Goal: Information Seeking & Learning: Find specific fact

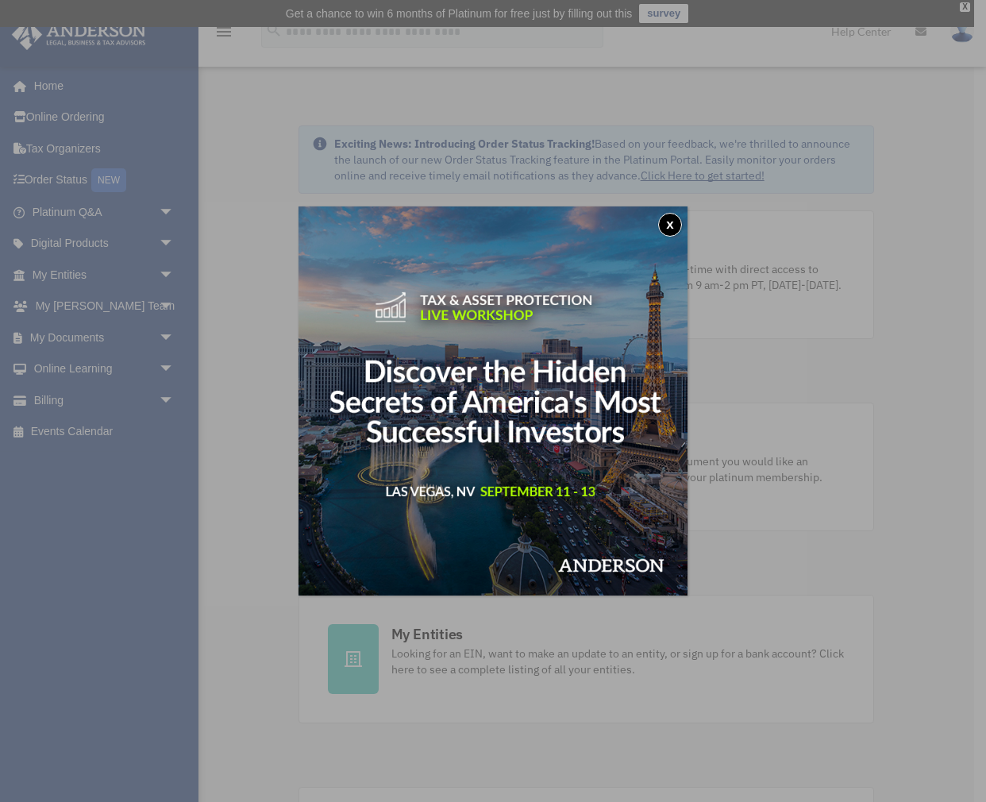
click at [63, 271] on div "x" at bounding box center [493, 401] width 986 height 802
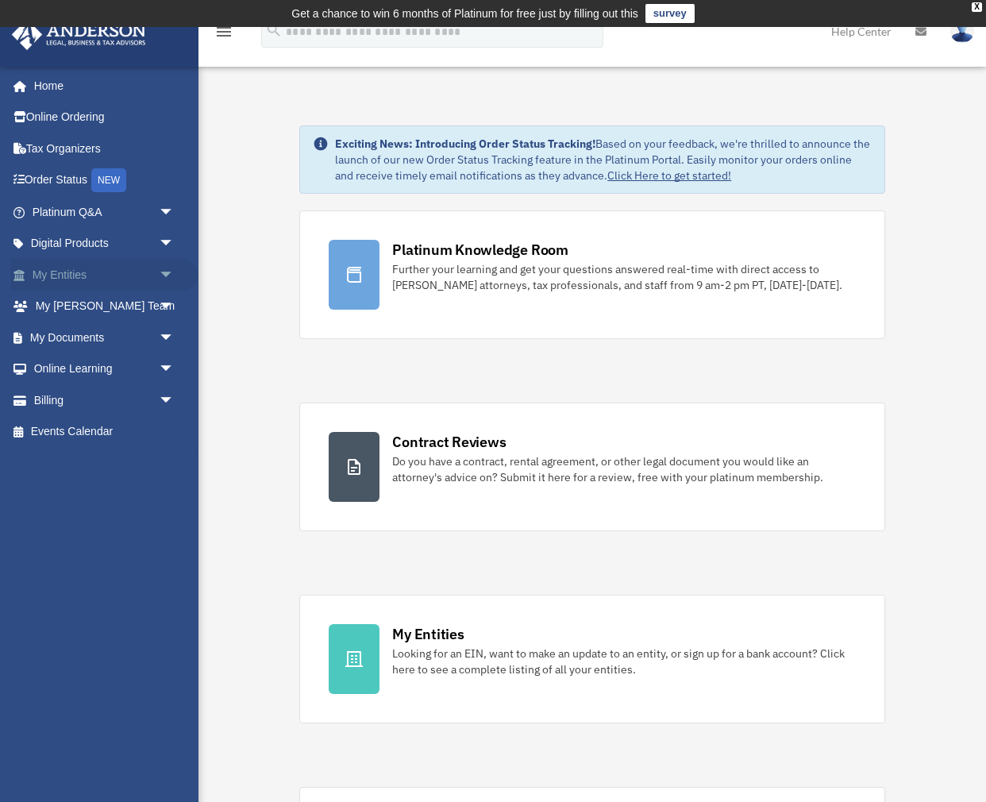
click at [162, 268] on span "arrow_drop_down" at bounding box center [175, 275] width 32 height 33
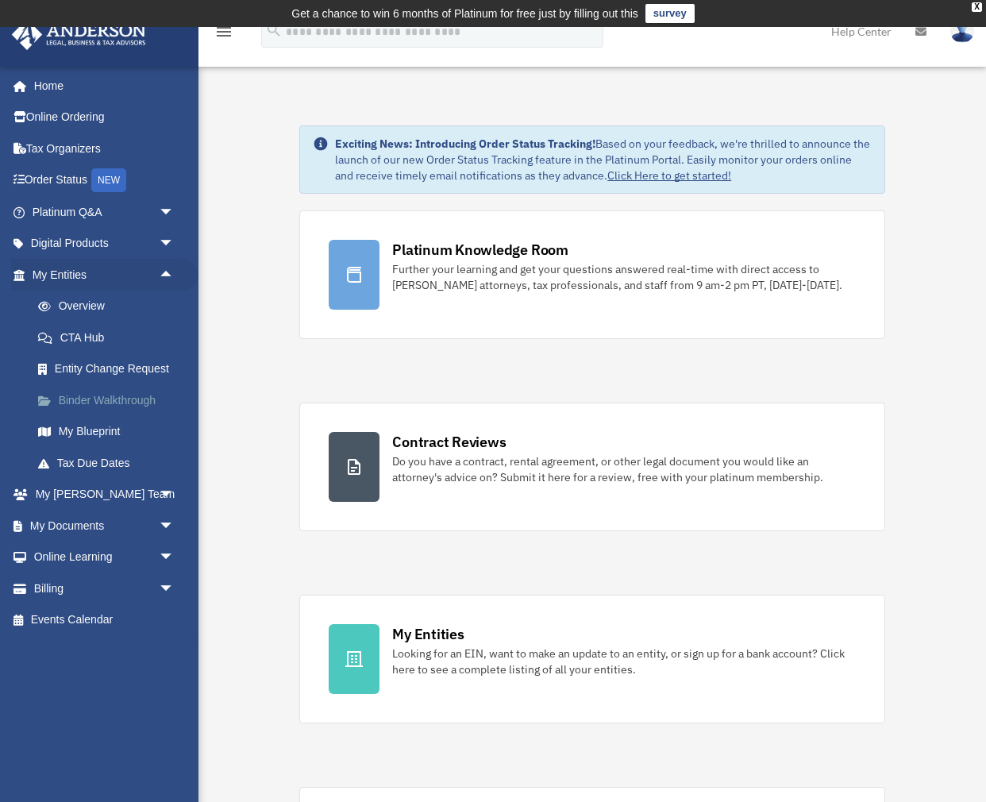
click at [117, 400] on link "Binder Walkthrough" at bounding box center [110, 400] width 176 height 32
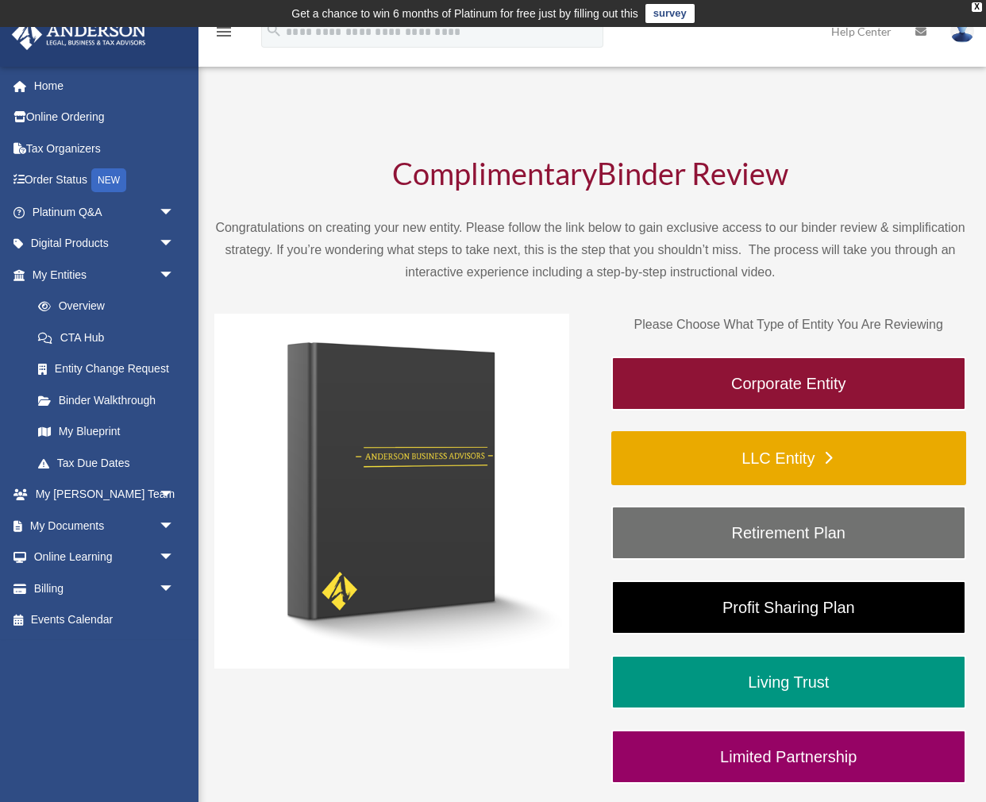
click at [764, 458] on link "LLC Entity" at bounding box center [788, 458] width 355 height 54
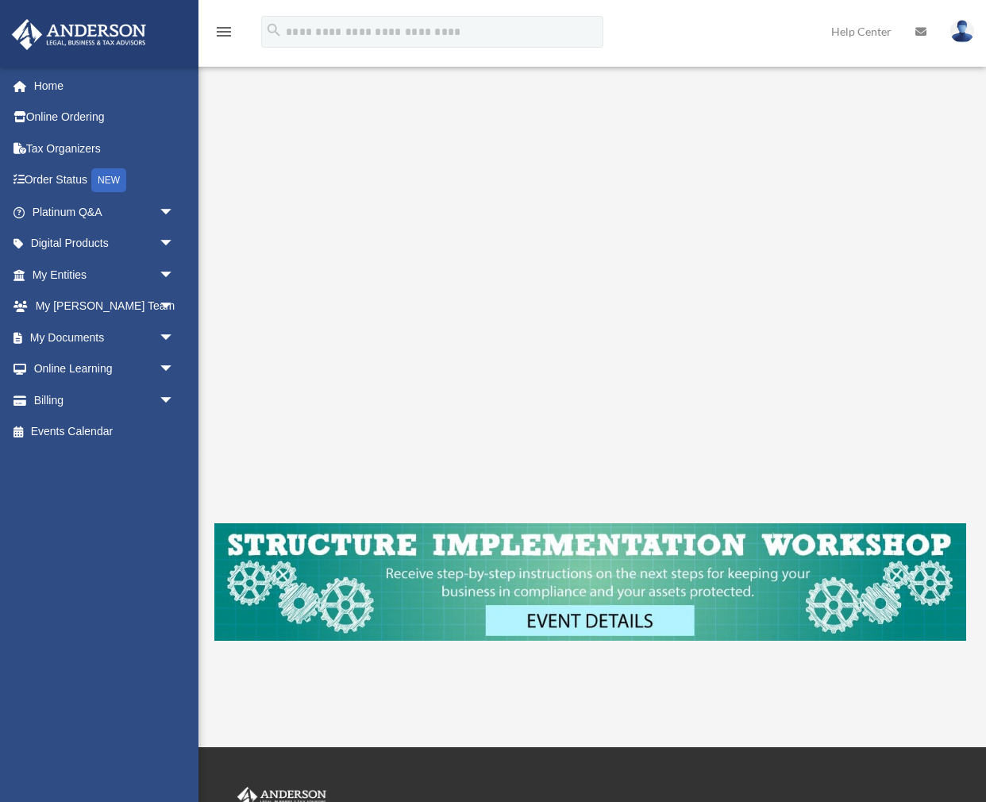
scroll to position [420, 0]
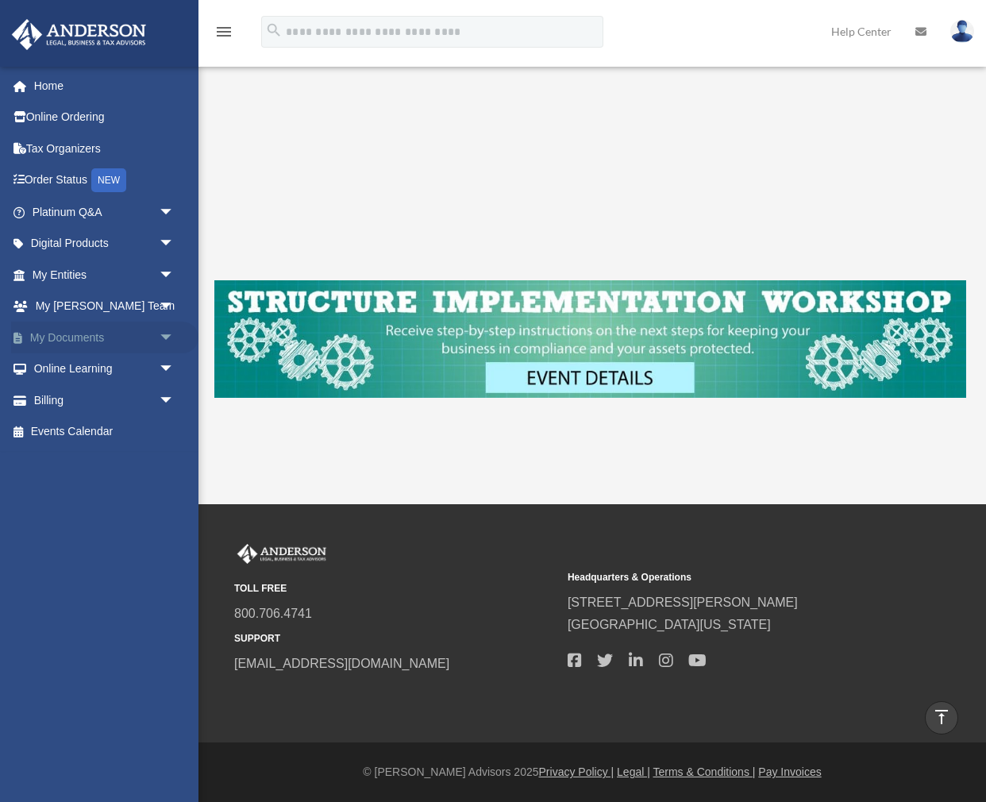
click at [94, 337] on link "My Documents arrow_drop_down" at bounding box center [104, 337] width 187 height 32
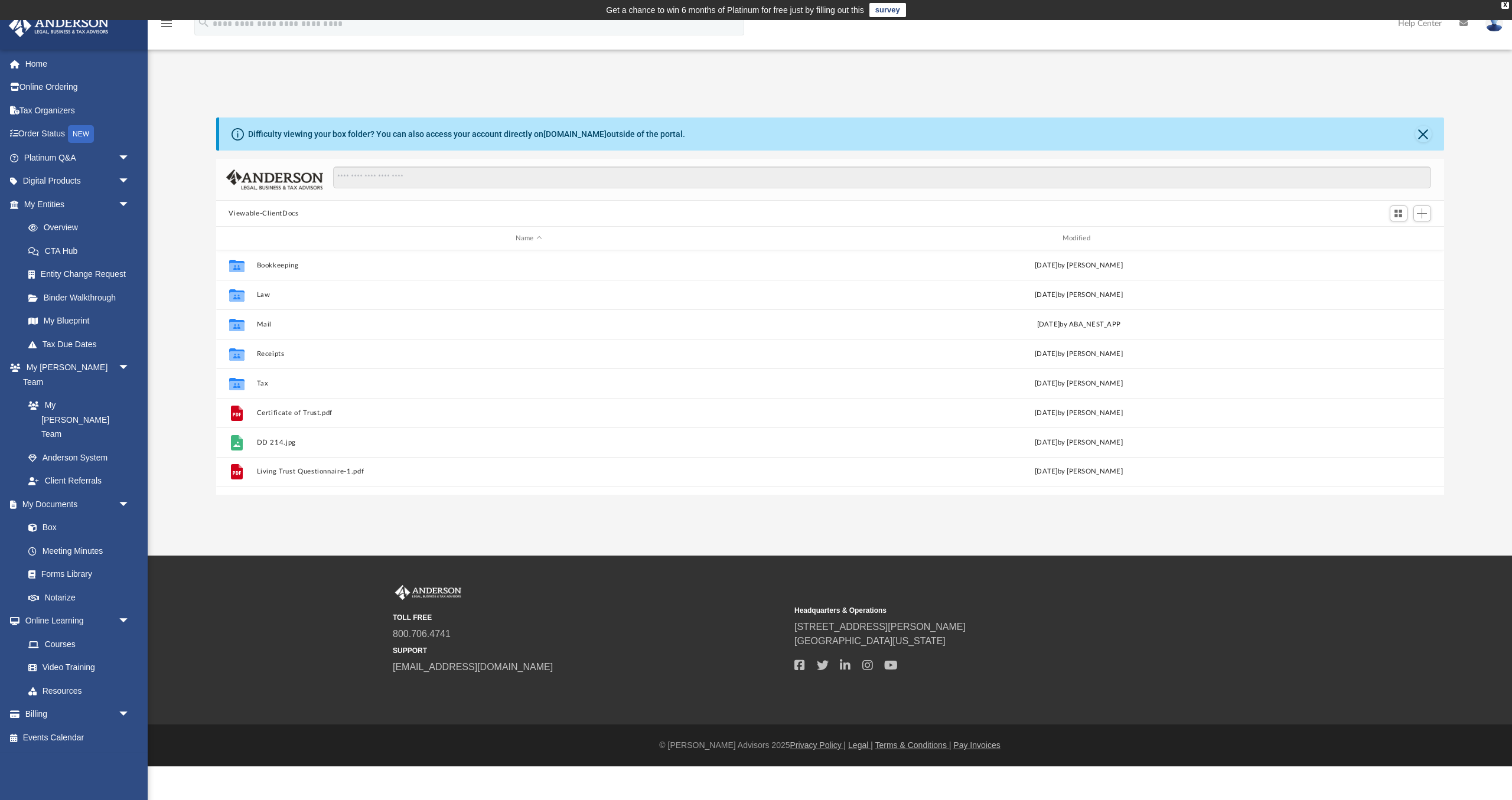
scroll to position [268, 1228]
click at [83, 341] on link "Tax Due Dates" at bounding box center [82, 345] width 131 height 24
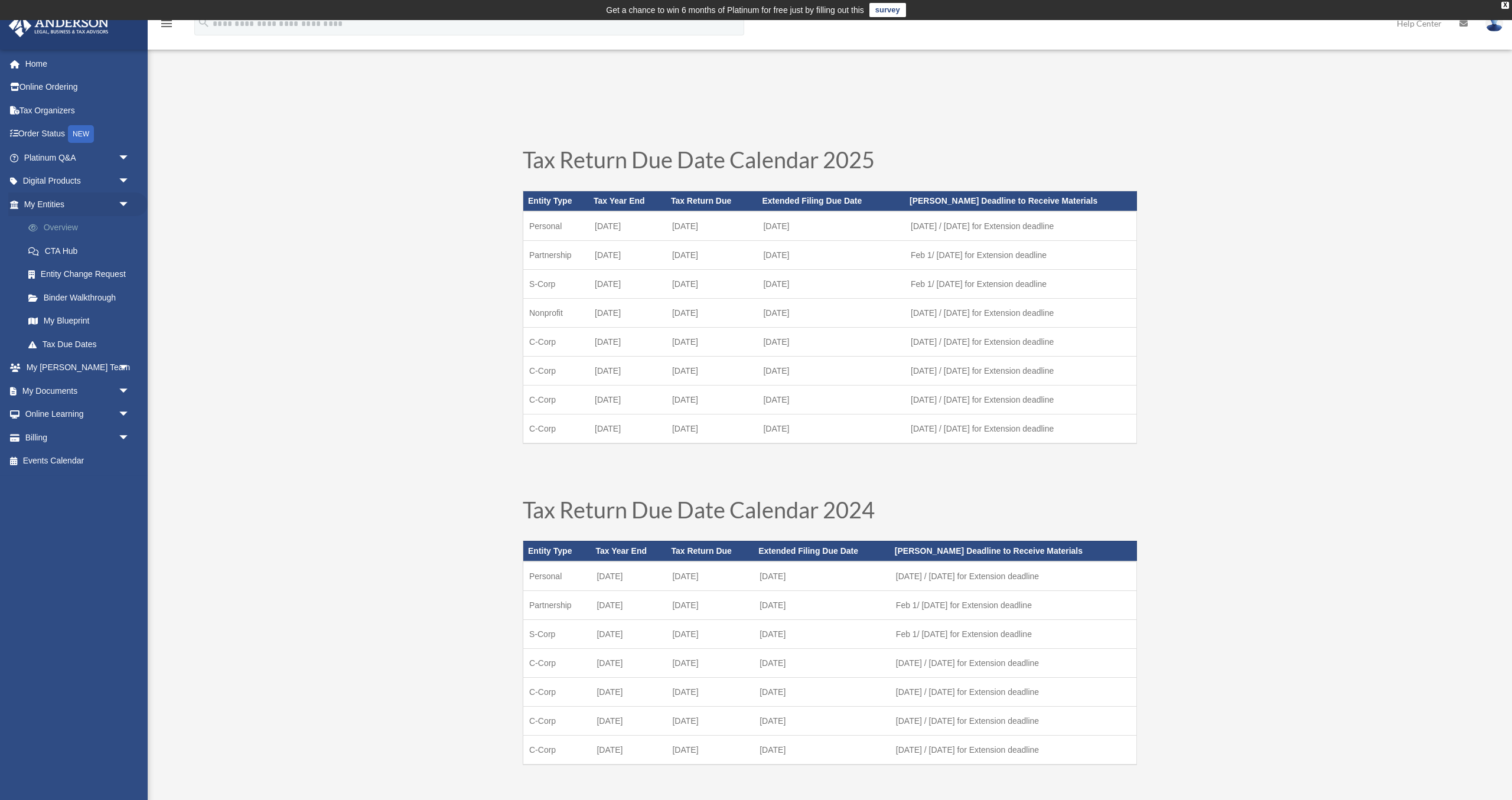
click at [69, 228] on link "Overview" at bounding box center [82, 228] width 131 height 24
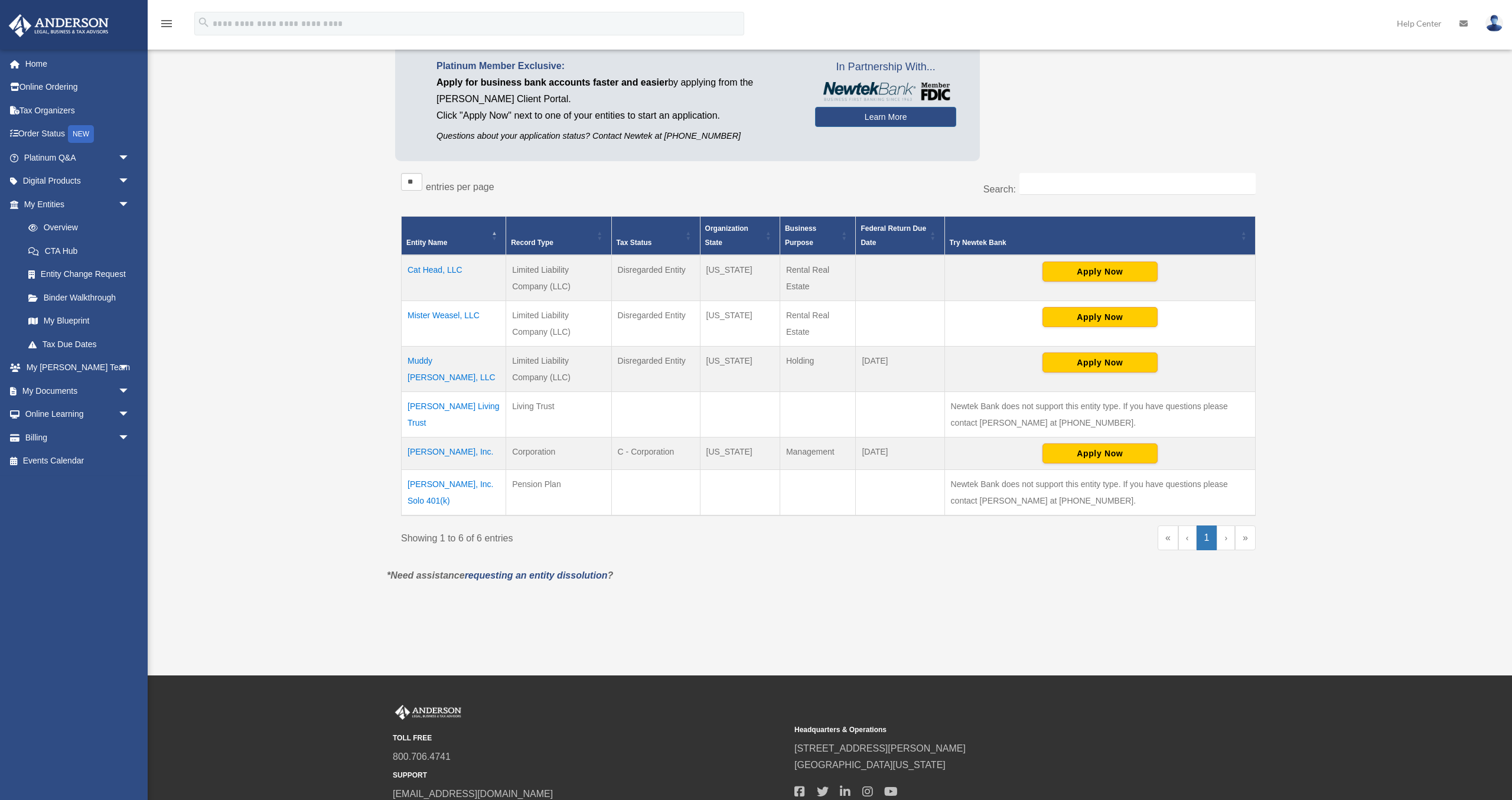
scroll to position [137, 0]
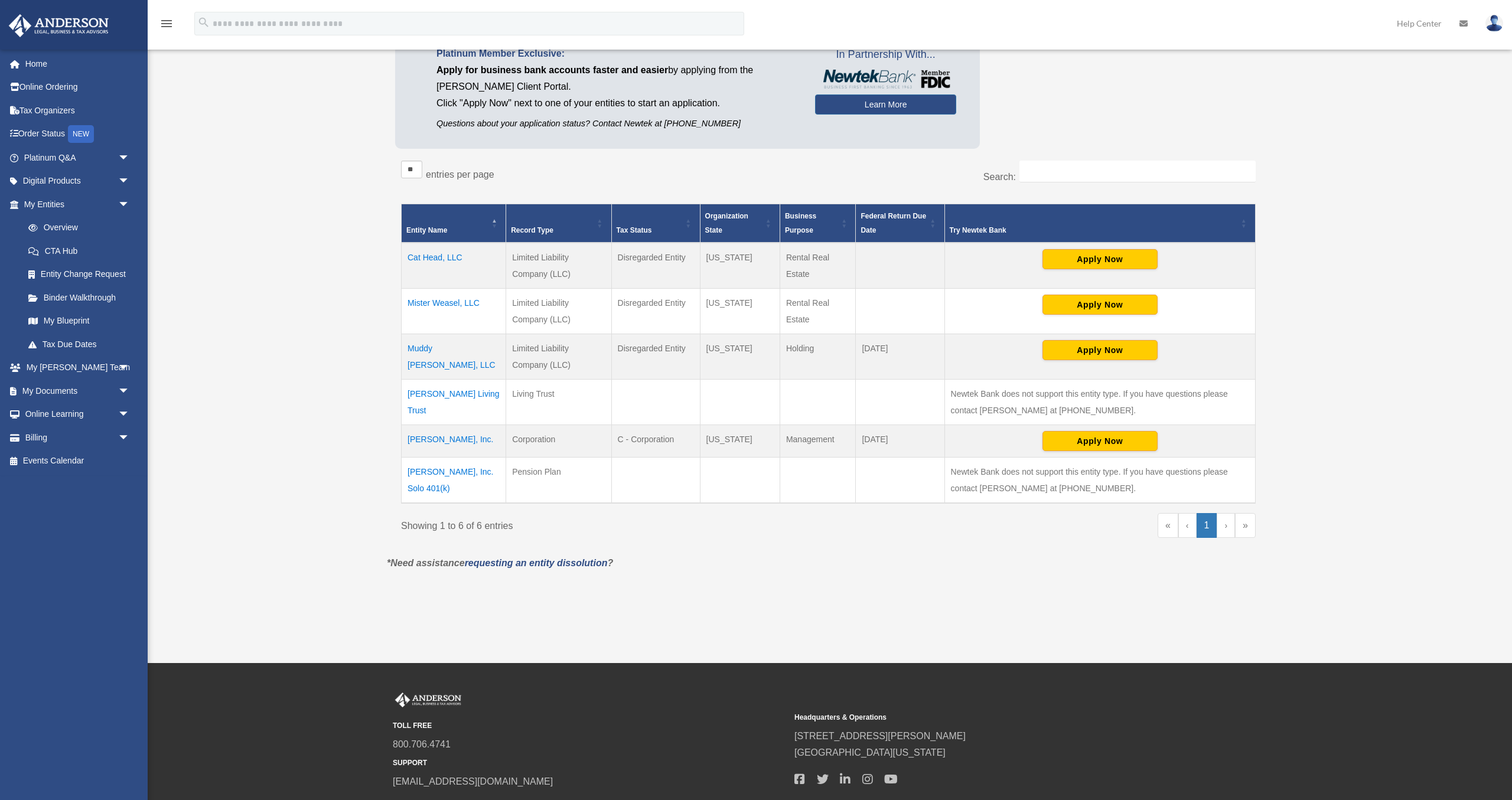
click at [430, 259] on td "Cat Head, LLC" at bounding box center [454, 266] width 104 height 46
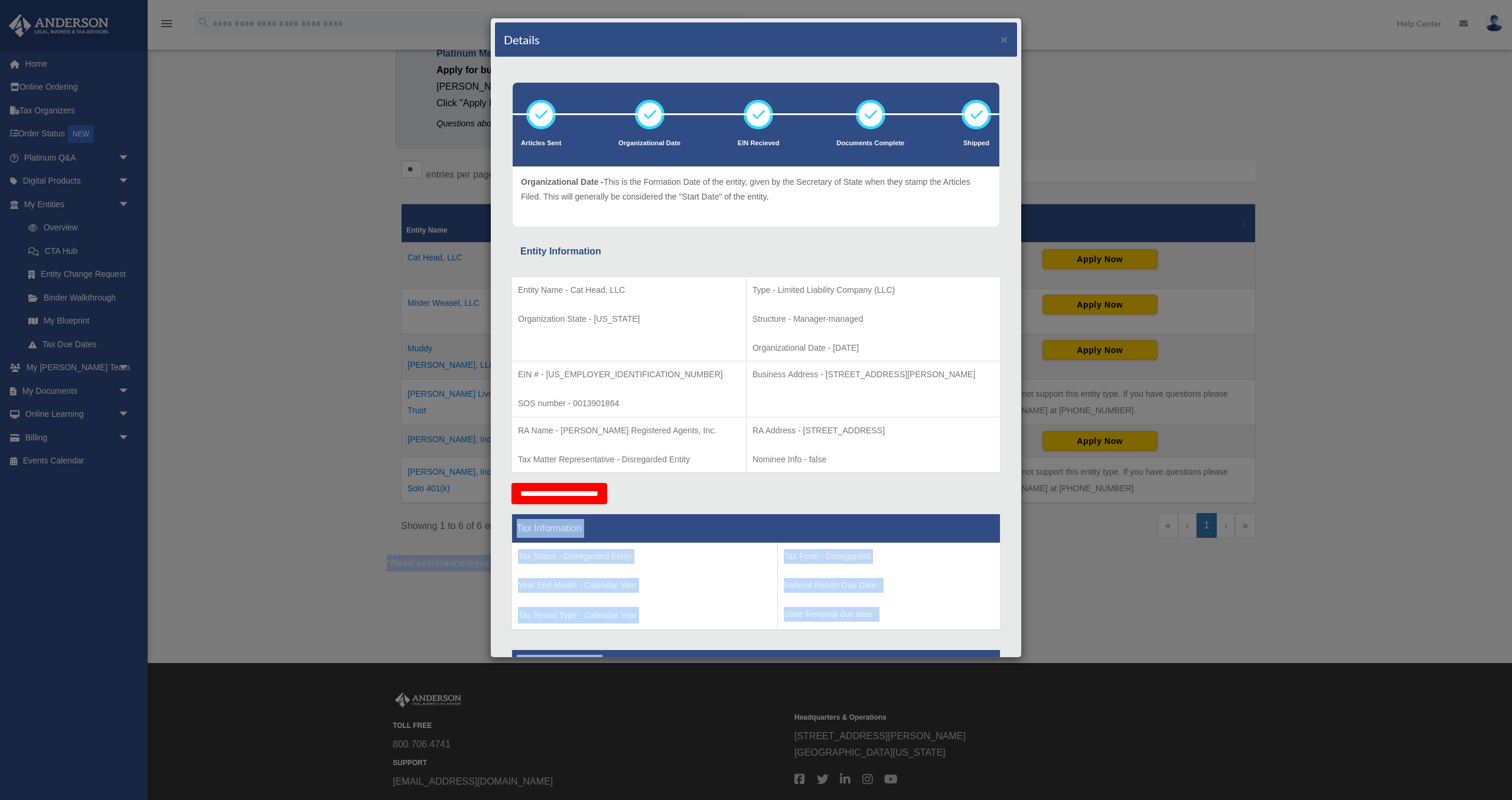
drag, startPoint x: 606, startPoint y: 36, endPoint x: 1925, endPoint y: 45, distance: 1319.0
click at [1022, 45] on div "Details × Articles Sent" at bounding box center [756, 338] width 531 height 640
click at [336, 184] on div "Details × Articles Sent Organizational Date" at bounding box center [756, 400] width 1512 height 800
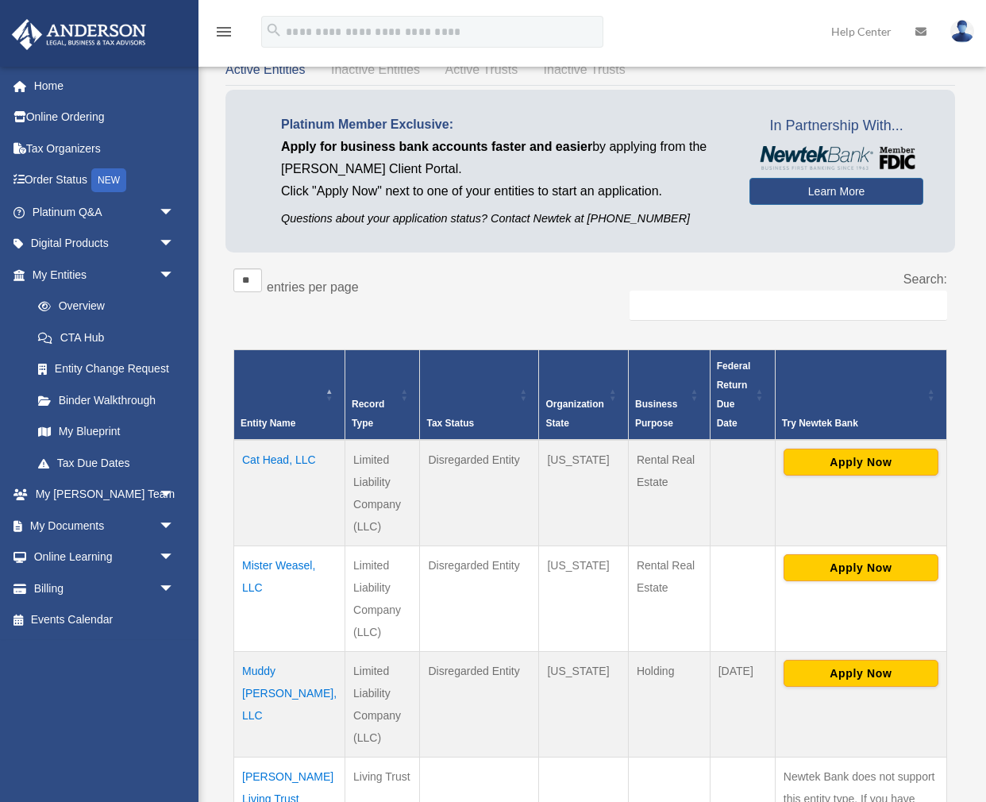
scroll to position [83, 0]
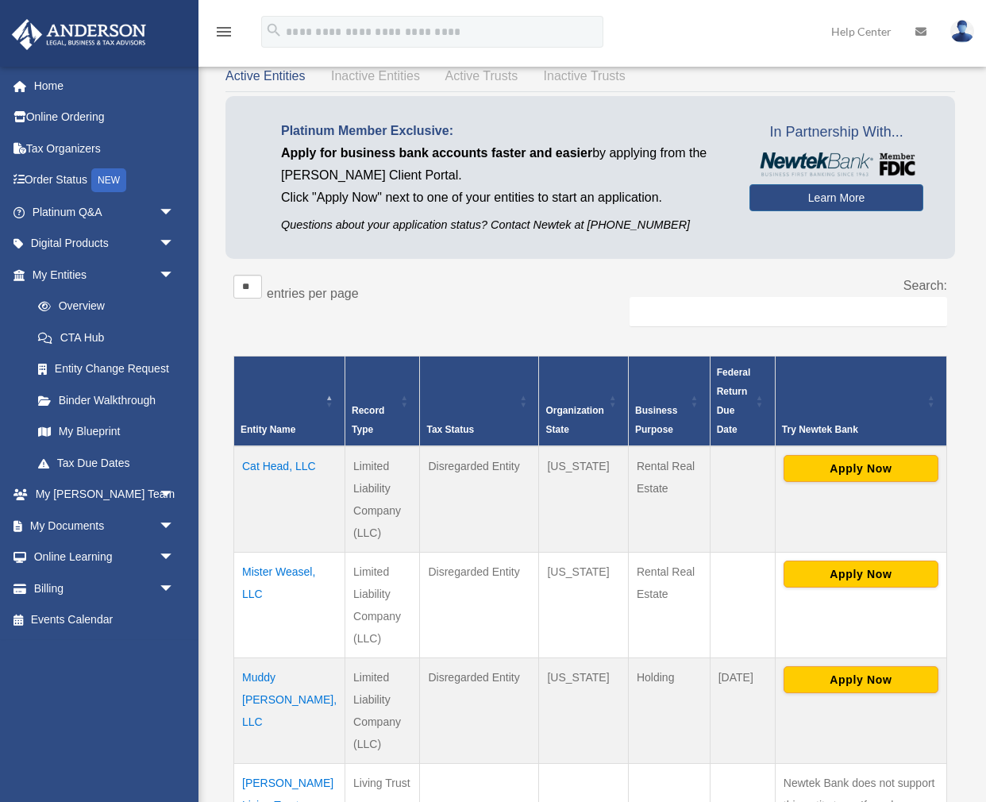
click at [648, 139] on p "Platinum Member Exclusive:" at bounding box center [503, 131] width 444 height 22
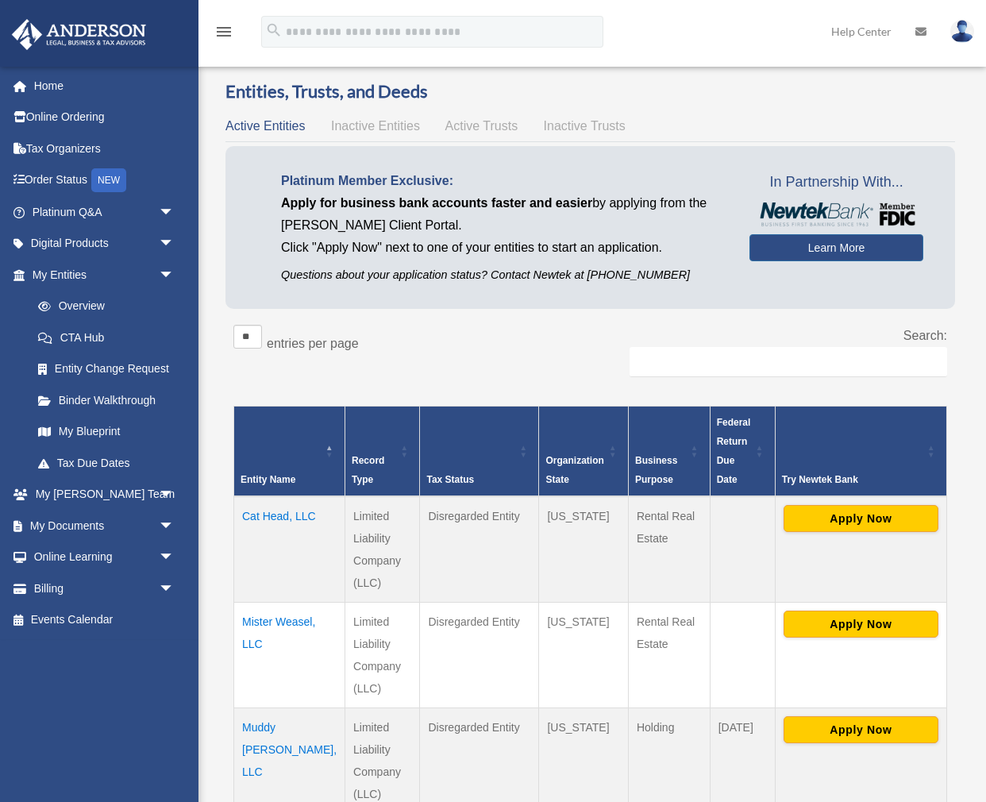
scroll to position [26, 0]
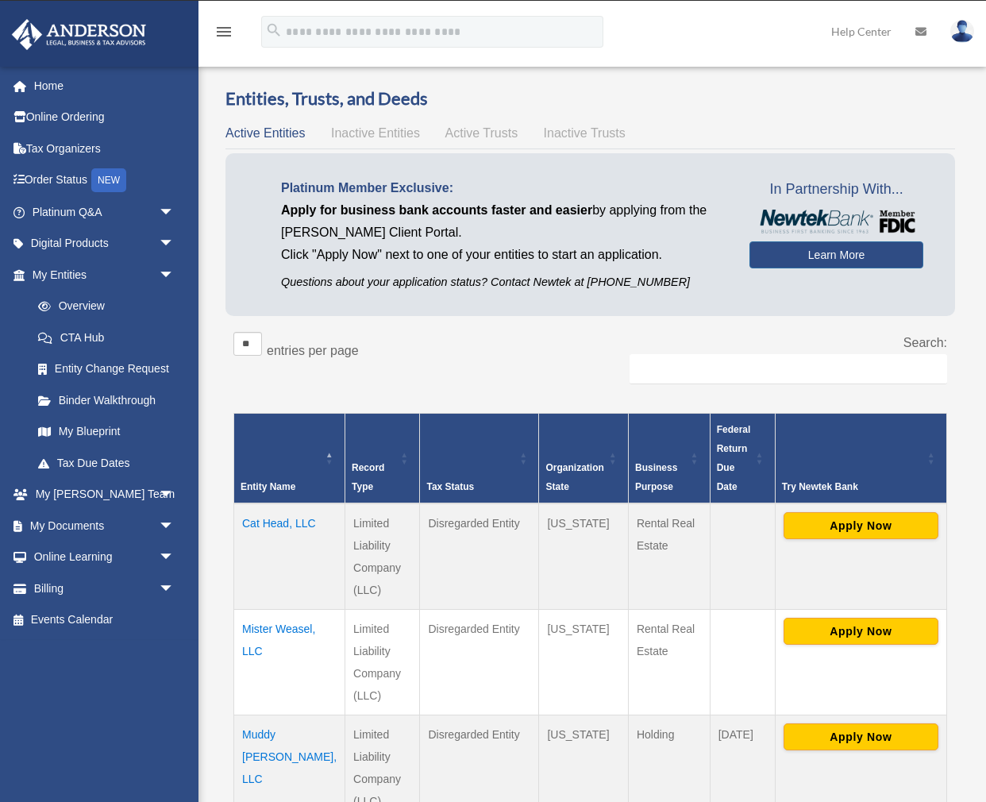
click at [960, 33] on img at bounding box center [962, 31] width 24 height 23
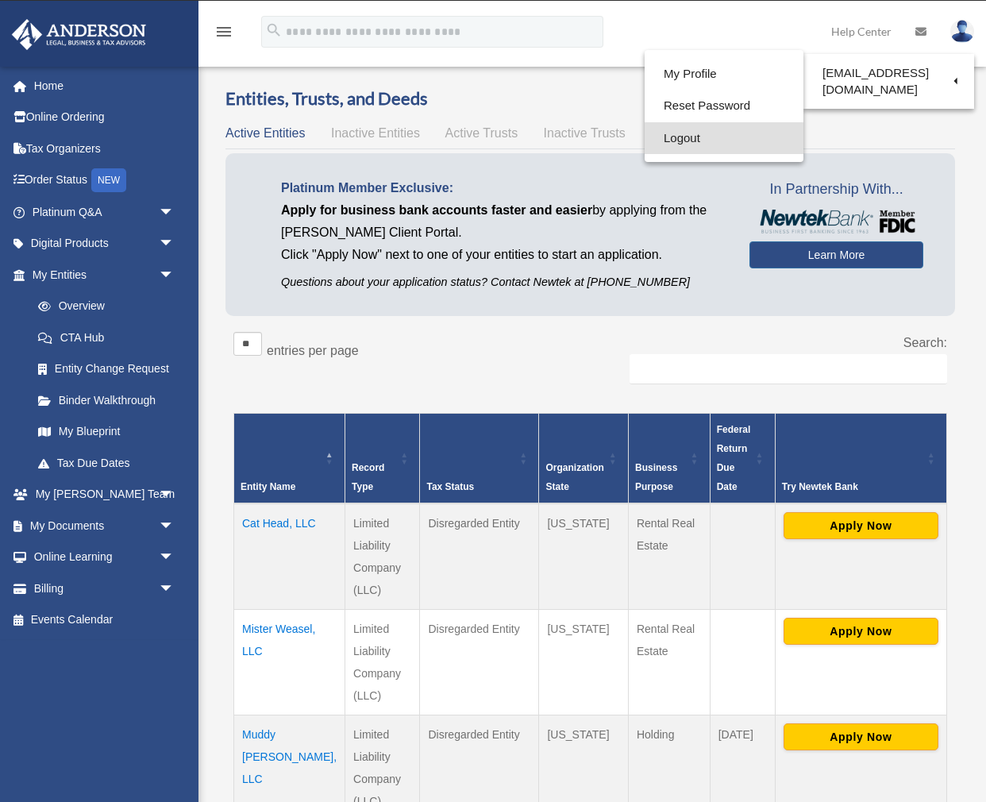
click at [654, 144] on link "Logout" at bounding box center [723, 138] width 159 height 33
